Goal: Task Accomplishment & Management: Complete application form

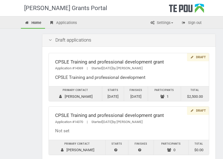
click at [193, 56] on icon at bounding box center [192, 57] width 4 height 3
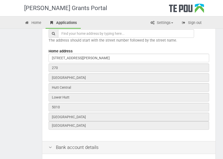
scroll to position [192, 0]
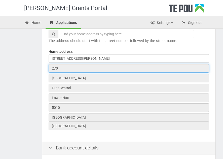
click at [62, 68] on input "270" at bounding box center [129, 68] width 161 height 9
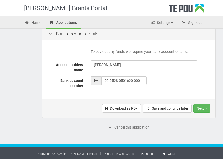
scroll to position [307, 0]
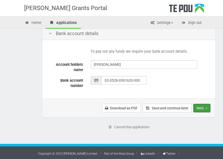
click at [200, 107] on button "Next" at bounding box center [201, 108] width 17 height 9
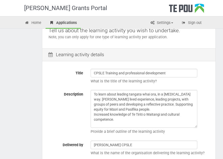
scroll to position [63, 0]
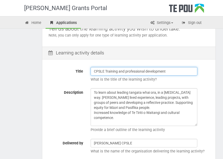
click at [170, 70] on input "CPSLE Training and professional development" at bounding box center [144, 71] width 107 height 9
type input "C"
click at [117, 70] on input "The power of peer supervision" at bounding box center [144, 71] width 107 height 9
type input "The power of Peer supervision"
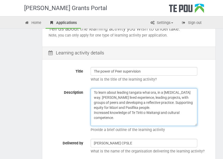
click at [118, 117] on textarea "To learn about leading tangata whai ora, in a Peer support way. Sharing lived e…" at bounding box center [144, 107] width 107 height 38
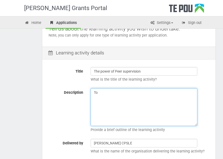
type textarea "T"
click at [170, 92] on textarea "To learn about leading tangata whai ora, in a Peer support way. Sharing lived e…" at bounding box center [144, 107] width 107 height 38
click at [179, 92] on textarea "To learn about leading tangata whai ora, in a Peer support way. Sharing lived e…" at bounding box center [144, 107] width 107 height 38
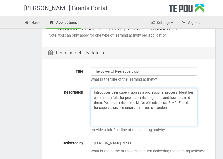
click at [142, 108] on textarea "To learn about leading tangata whai ora, in a Peer support way. Sharing lived e…" at bounding box center [144, 107] width 107 height 38
click at [189, 106] on textarea "To learn about leading tangata whai ora, in a Peer support way. Sharing lived e…" at bounding box center [144, 107] width 107 height 38
click at [142, 112] on textarea "To learn about leading tangata whai ora, in a Peer support way. Sharing lived e…" at bounding box center [144, 107] width 107 height 38
click at [162, 111] on textarea "To learn about leading tangata whai ora, in a Peer support way. Sharing lived e…" at bounding box center [144, 107] width 107 height 38
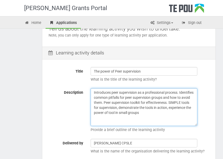
click at [164, 112] on textarea "To learn about leading tangata whai ora, in a Peer support way. Sharing lived e…" at bounding box center [144, 107] width 107 height 38
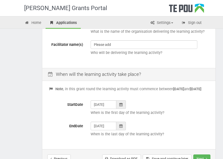
scroll to position [184, 0]
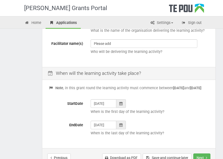
type textarea "Introduces peer supervision as a professional process. Identifies common pitfal…"
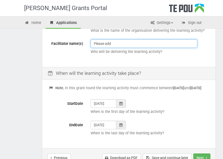
click at [98, 42] on input "Please add" at bounding box center [144, 43] width 107 height 9
click at [97, 43] on input "PlLesley Dawesease add" at bounding box center [144, 43] width 107 height 9
click at [133, 43] on input "Lesley Dawesease add" at bounding box center [144, 43] width 107 height 9
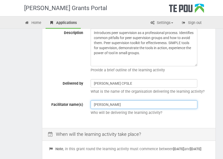
scroll to position [123, 0]
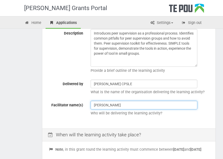
type input "Lesley Dawes"
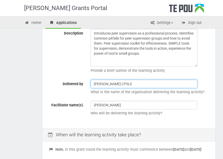
click at [117, 83] on input "[PERSON_NAME] CPSLE" at bounding box center [144, 84] width 107 height 9
type input "T"
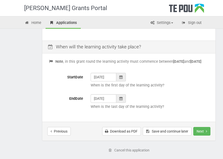
scroll to position [211, 0]
type input "New Zealand Coaching and Mentoring"
click at [122, 79] on icon at bounding box center [120, 77] width 3 height 4
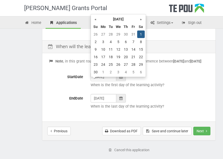
click at [141, 20] on th "»" at bounding box center [141, 19] width 8 height 8
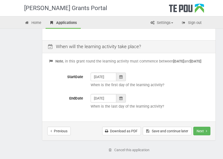
click at [180, 88] on p "When is the first day of the learning activity?" at bounding box center [150, 84] width 119 height 5
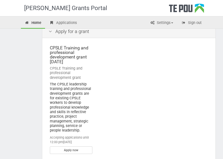
scroll to position [151, 0]
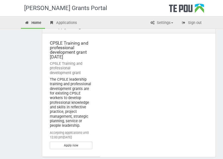
click at [82, 124] on div "The CPSLE leadership training and professional development grants are for exist…" at bounding box center [71, 102] width 43 height 51
click at [80, 125] on div "The CPSLE leadership training and professional development grants are for exist…" at bounding box center [71, 102] width 43 height 51
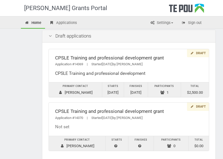
scroll to position [2, 0]
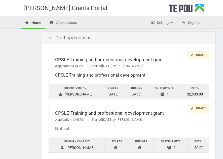
click at [194, 54] on icon at bounding box center [192, 54] width 4 height 3
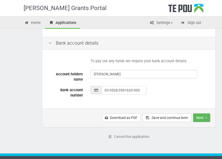
scroll to position [307, 0]
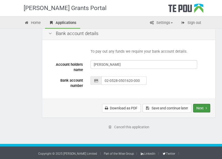
click at [206, 107] on button "Next" at bounding box center [201, 108] width 17 height 9
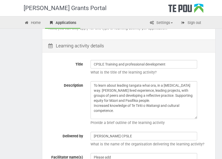
scroll to position [71, 0]
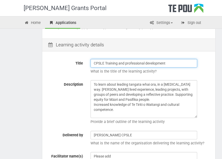
click at [169, 61] on input "CPSLE Training and professional development" at bounding box center [144, 63] width 107 height 9
type input "C"
type input "The Power of Peer Supervision"
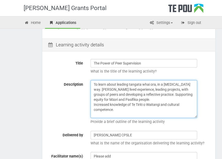
click at [117, 111] on textarea "To learn about leading tangata whai ora, in a [MEDICAL_DATA] way. [PERSON_NAME]…" at bounding box center [144, 99] width 107 height 38
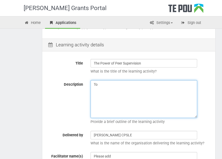
type textarea "T"
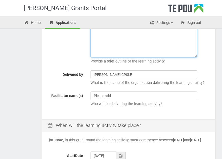
scroll to position [142, 0]
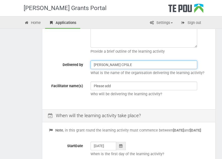
click at [118, 65] on input "[PERSON_NAME] CPSLE" at bounding box center [144, 64] width 107 height 9
type input "T"
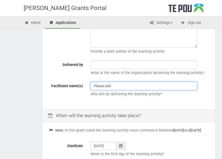
click at [112, 86] on input "Please add" at bounding box center [144, 86] width 107 height 9
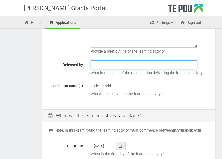
click at [100, 64] on input "text" at bounding box center [144, 64] width 107 height 9
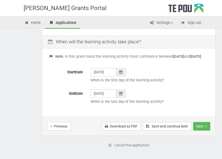
scroll to position [215, 0]
type input "New Zealand Coaching and Mentoring Center"
click at [121, 74] on icon at bounding box center [120, 72] width 3 height 4
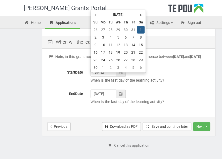
click at [140, 15] on th "»" at bounding box center [141, 15] width 8 height 8
click at [110, 59] on td "24" at bounding box center [111, 60] width 8 height 8
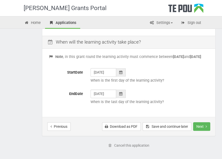
type input "24/03/2026"
click at [121, 95] on icon at bounding box center [120, 94] width 3 height 4
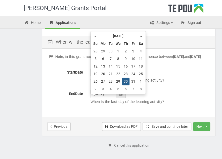
click at [141, 36] on th "»" at bounding box center [141, 36] width 8 height 8
click at [96, 37] on th "«" at bounding box center [96, 36] width 8 height 8
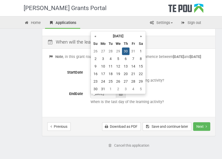
click at [96, 37] on th "«" at bounding box center [96, 36] width 8 height 8
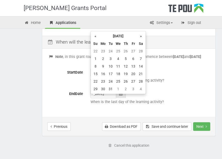
click at [96, 37] on th "«" at bounding box center [96, 36] width 8 height 8
click at [141, 36] on th "»" at bounding box center [141, 36] width 8 height 8
click at [112, 79] on td "24" at bounding box center [111, 82] width 8 height 8
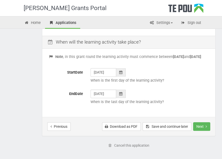
type input "24/03/2026"
click at [176, 129] on button "Save and continue later" at bounding box center [167, 126] width 49 height 9
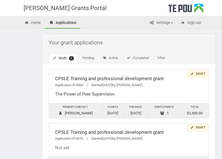
click at [198, 72] on div "Draft" at bounding box center [198, 74] width 22 height 8
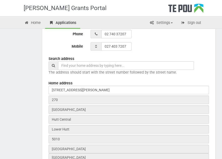
scroll to position [164, 0]
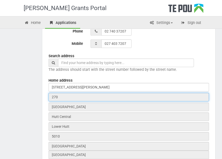
click at [59, 95] on input "270" at bounding box center [129, 97] width 161 height 9
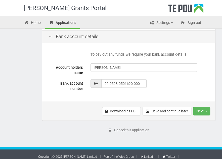
scroll to position [307, 0]
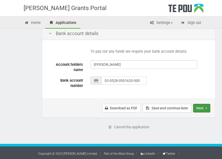
click at [206, 108] on icon "Next step" at bounding box center [206, 108] width 1 height 4
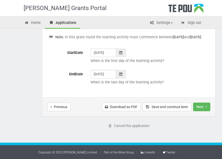
scroll to position [237, 0]
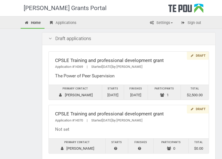
scroll to position [1, 0]
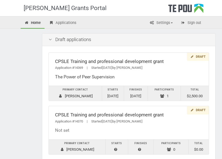
click at [201, 56] on div "Draft" at bounding box center [198, 57] width 22 height 8
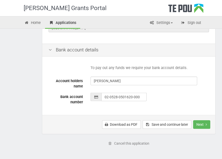
scroll to position [307, 0]
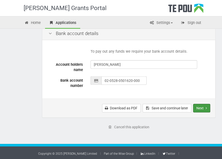
click at [204, 106] on button "Next" at bounding box center [201, 108] width 17 height 9
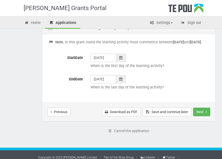
scroll to position [239, 0]
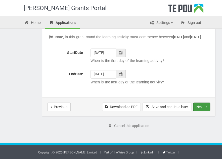
click at [202, 107] on button "Next" at bounding box center [201, 106] width 17 height 9
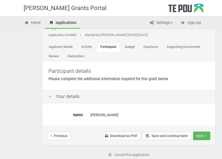
scroll to position [49, 0]
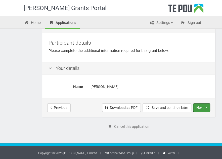
click at [201, 106] on button "Next" at bounding box center [201, 107] width 17 height 9
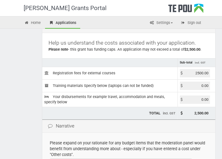
scroll to position [51, 0]
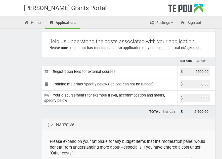
click at [208, 70] on input "2500.00" at bounding box center [195, 71] width 30 height 8
type input "2"
type input "395.00"
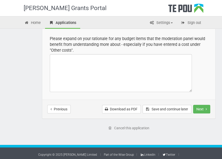
scroll to position [154, 0]
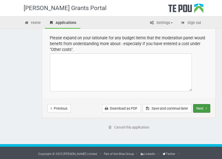
click at [203, 106] on button "Next" at bounding box center [201, 108] width 17 height 9
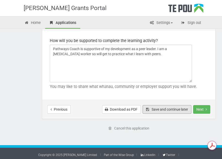
click at [160, 106] on button "Save and continue later" at bounding box center [167, 109] width 49 height 9
